Goal: Transaction & Acquisition: Purchase product/service

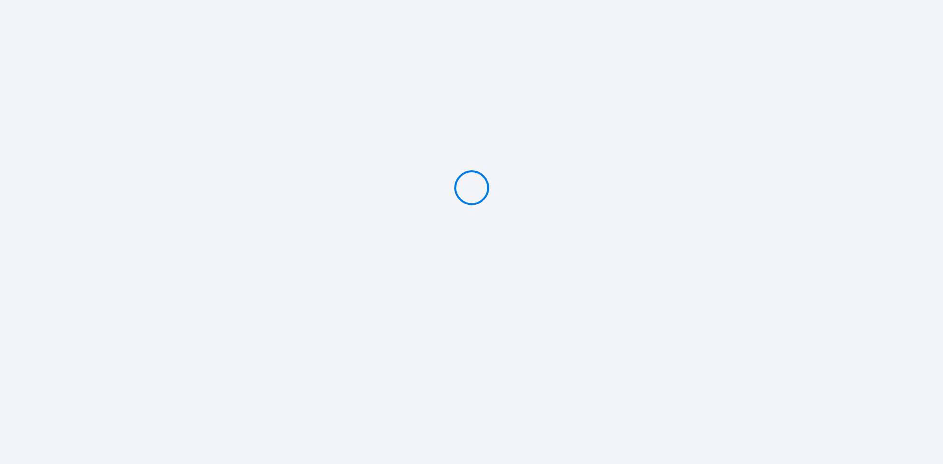
type input "Deposit 500 €"
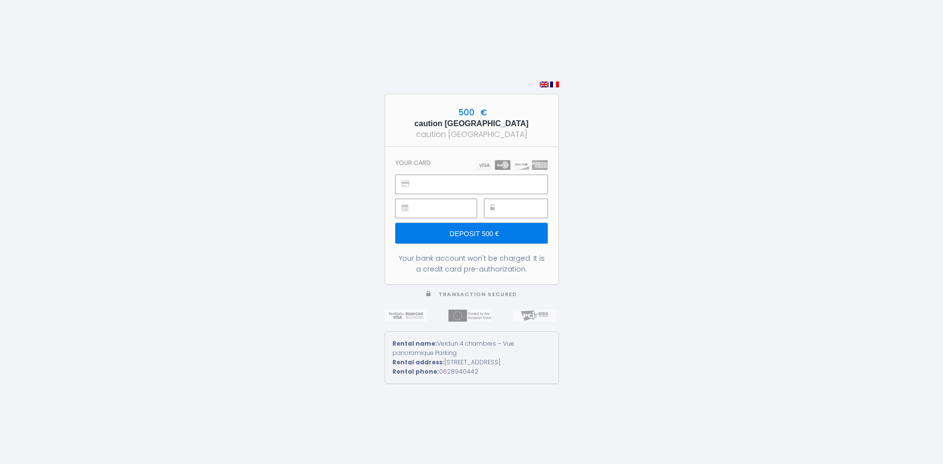
click at [213, 287] on div "500 € caution [GEOGRAPHIC_DATA] caution [GEOGRAPHIC_DATA] Your card Deposit 500…" at bounding box center [471, 232] width 943 height 464
drag, startPoint x: 271, startPoint y: 158, endPoint x: 259, endPoint y: 89, distance: 69.2
click at [271, 158] on div "500 € caution [GEOGRAPHIC_DATA] caution [GEOGRAPHIC_DATA] Your card Deposit 500…" at bounding box center [471, 232] width 943 height 464
